Goal: Information Seeking & Learning: Learn about a topic

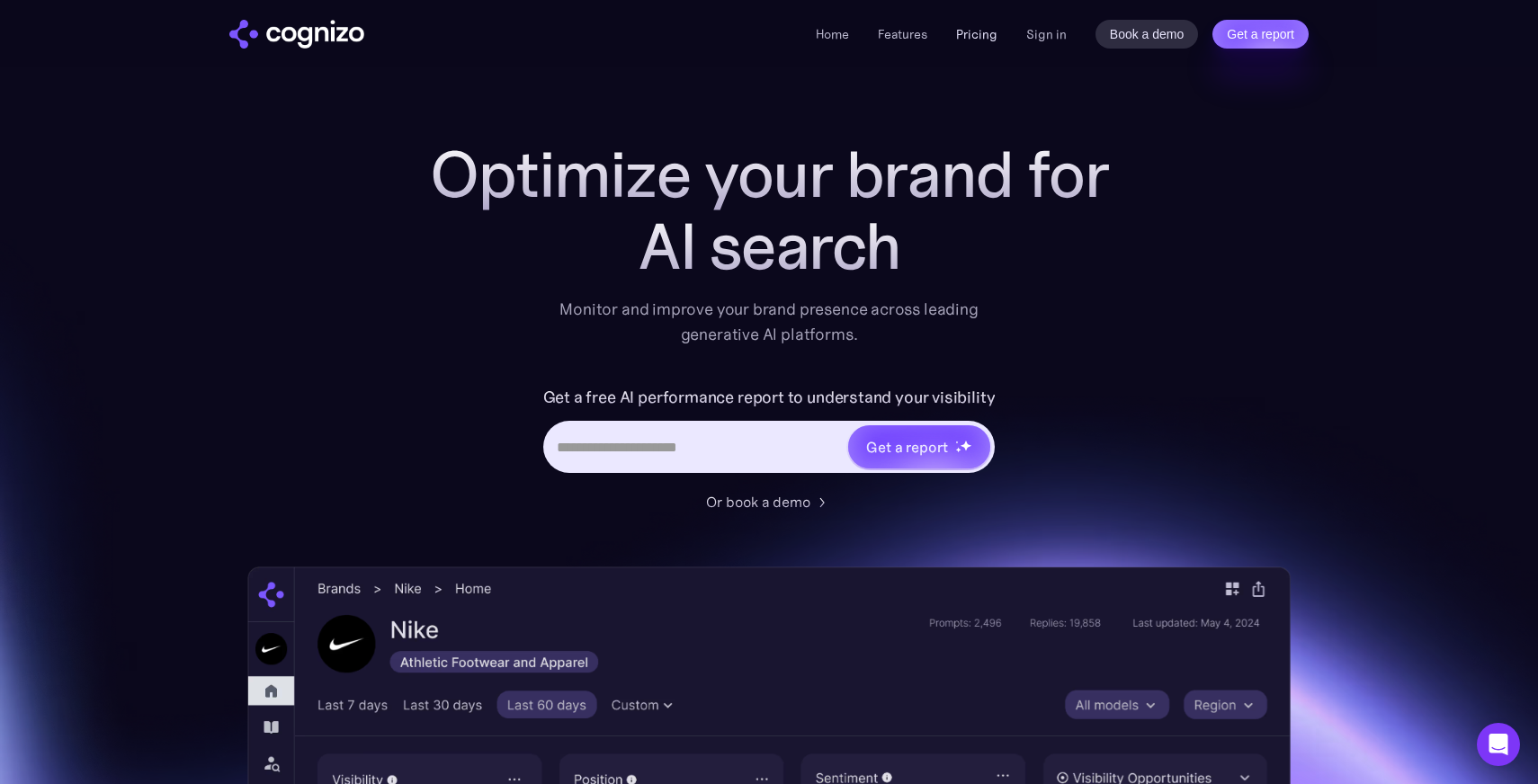
click at [974, 37] on link "Pricing" at bounding box center [977, 34] width 41 height 16
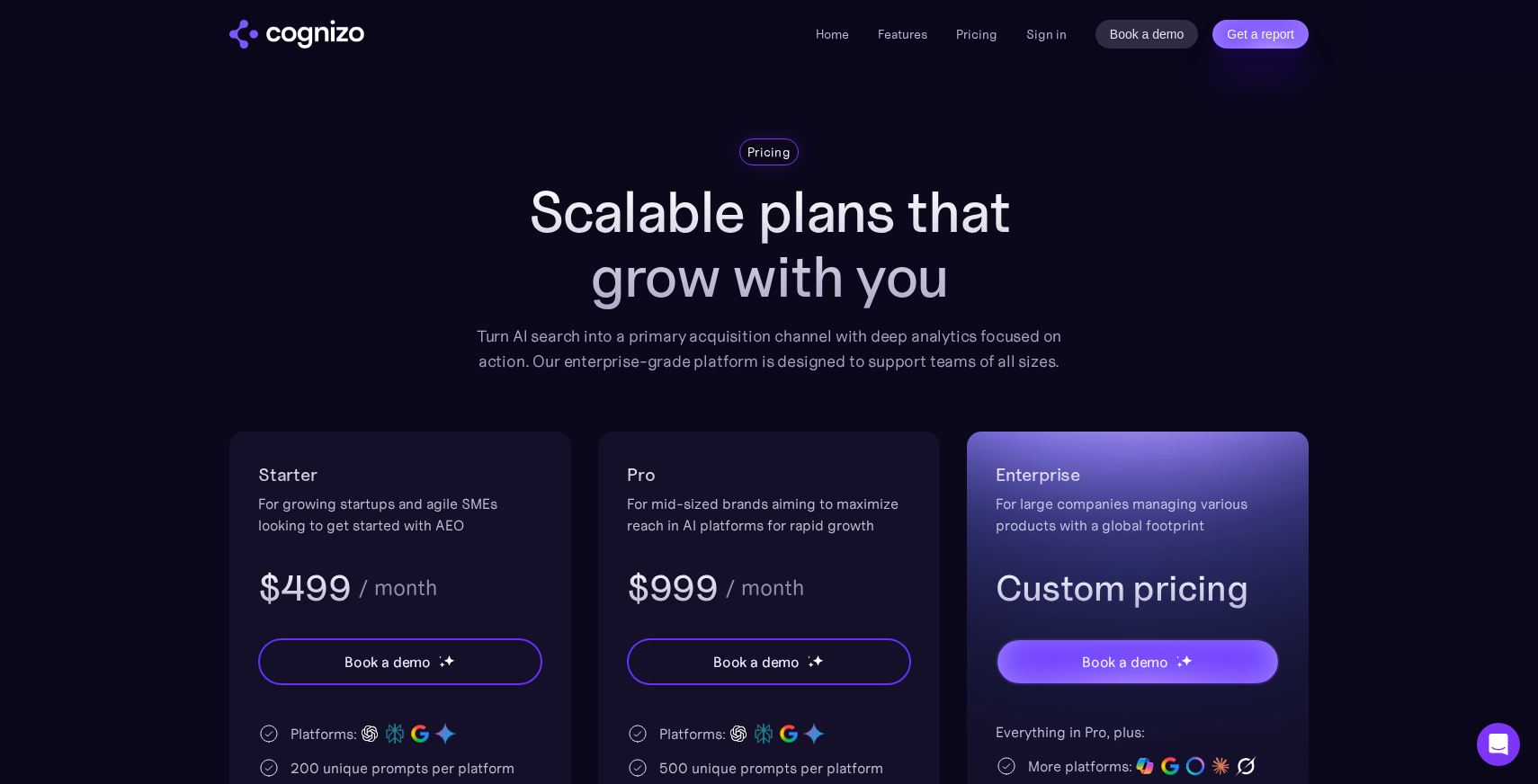
click at [814, 48] on div "Home Features Pricing Book a demo Get a report Sign in Book a demo Get a report" at bounding box center [769, 34] width 1079 height 29
click at [823, 33] on link "Home" at bounding box center [832, 34] width 33 height 16
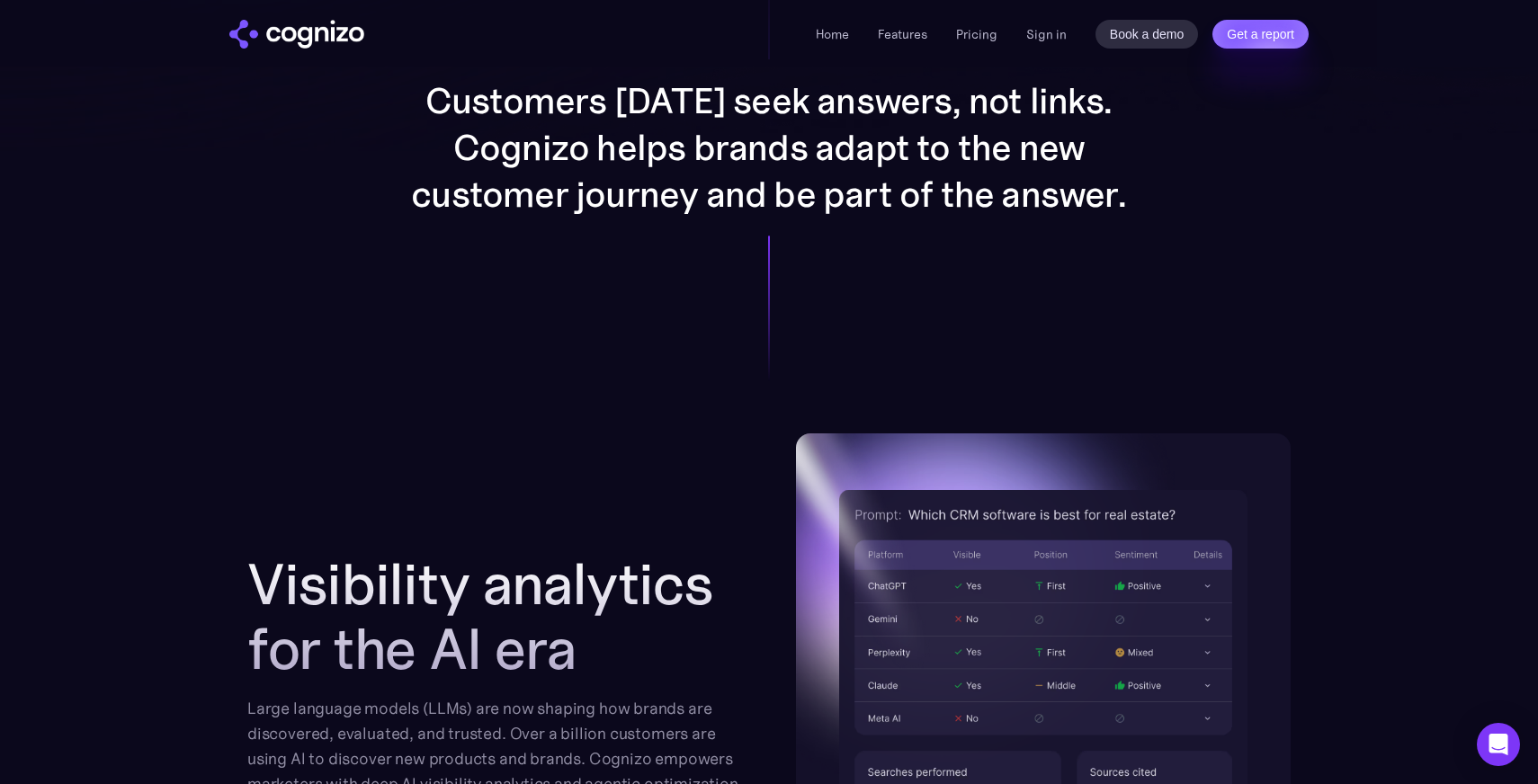
scroll to position [1532, 0]
